Goal: Navigation & Orientation: Find specific page/section

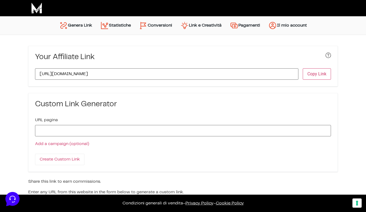
click at [122, 30] on link "Statistiche" at bounding box center [115, 25] width 39 height 13
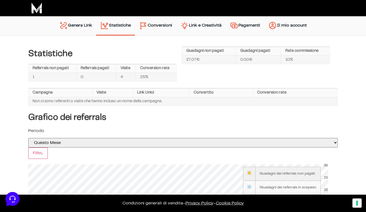
scroll to position [59, 0]
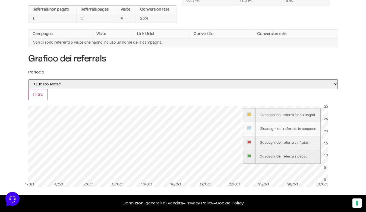
click at [269, 156] on td "Guadagni dei referrals pagati" at bounding box center [287, 157] width 65 height 14
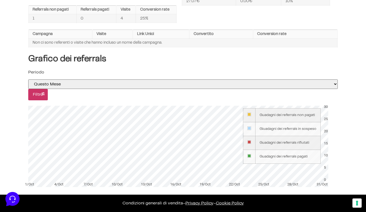
click at [36, 100] on input "Filtro" at bounding box center [38, 94] width 20 height 11
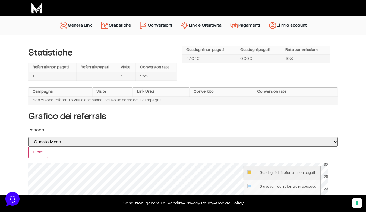
click at [76, 29] on link "Genera Link" at bounding box center [75, 25] width 41 height 13
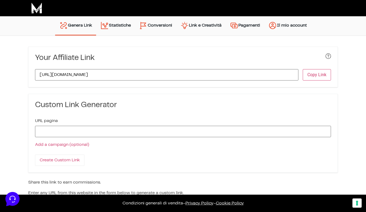
click at [166, 26] on link "Conversioni" at bounding box center [155, 26] width 41 height 14
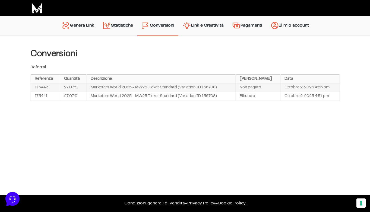
click at [119, 25] on link "Statistiche" at bounding box center [117, 26] width 39 height 14
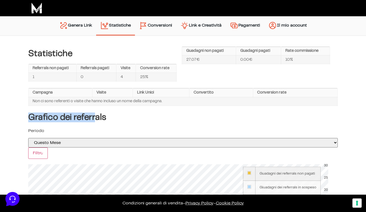
drag, startPoint x: 28, startPoint y: 116, endPoint x: 97, endPoint y: 122, distance: 68.7
click at [96, 122] on h4 "Grafico dei referrals" at bounding box center [182, 118] width 309 height 10
click at [97, 122] on h4 "Grafico dei referrals" at bounding box center [182, 118] width 309 height 10
click at [125, 123] on div "Grafico dei referrals Periodo Oggi Ieri Questa Settimana La scorsa settimana se…" at bounding box center [182, 179] width 309 height 133
click at [161, 29] on link "Conversioni" at bounding box center [155, 26] width 41 height 14
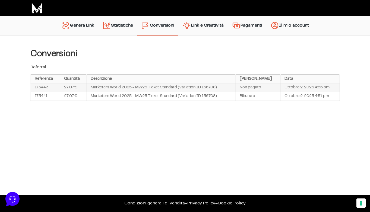
click at [203, 23] on link "Link e Creatività" at bounding box center [202, 26] width 49 height 14
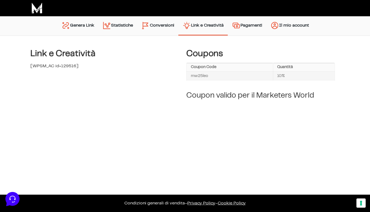
click at [252, 28] on link "Pagamenti" at bounding box center [247, 26] width 39 height 14
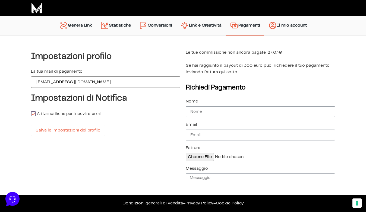
click at [291, 29] on link "Il mio account" at bounding box center [287, 26] width 47 height 14
